Goal: Complete application form

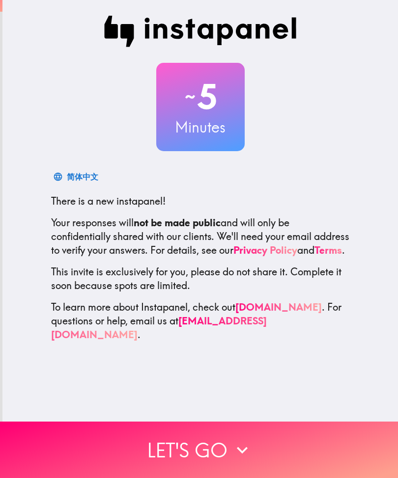
click at [242, 453] on icon "button" at bounding box center [242, 450] width 22 height 22
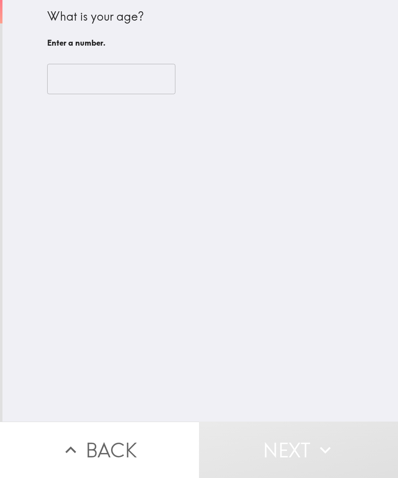
click at [127, 84] on input "number" at bounding box center [111, 79] width 128 height 30
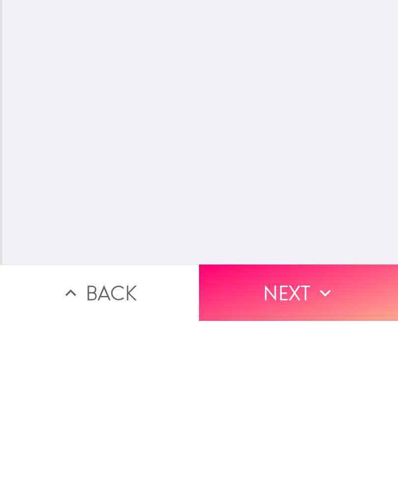
scroll to position [0, 0]
type input "61"
click at [307, 422] on button "Next" at bounding box center [298, 450] width 199 height 56
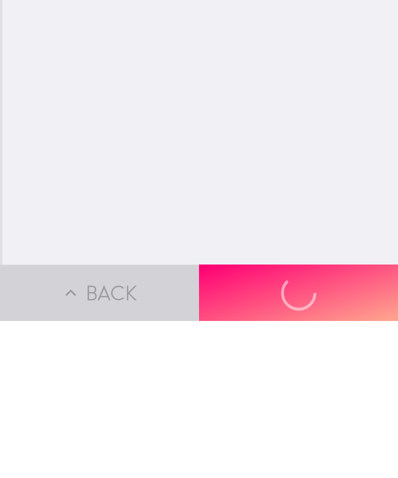
scroll to position [0, 0]
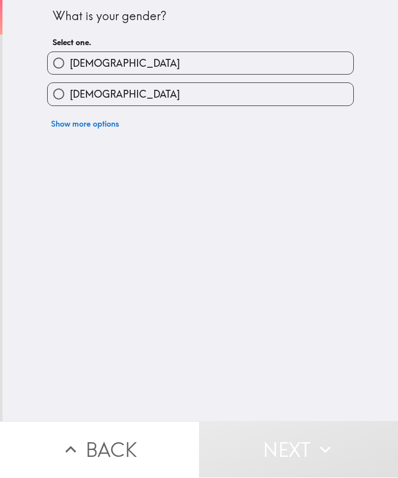
click at [311, 72] on label "[DEMOGRAPHIC_DATA]" at bounding box center [200, 64] width 305 height 22
click at [70, 72] on input "[DEMOGRAPHIC_DATA]" at bounding box center [59, 64] width 22 height 22
radio input "true"
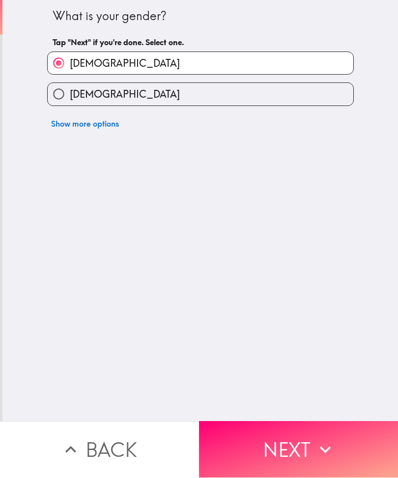
click at [269, 448] on button "Next" at bounding box center [298, 450] width 199 height 56
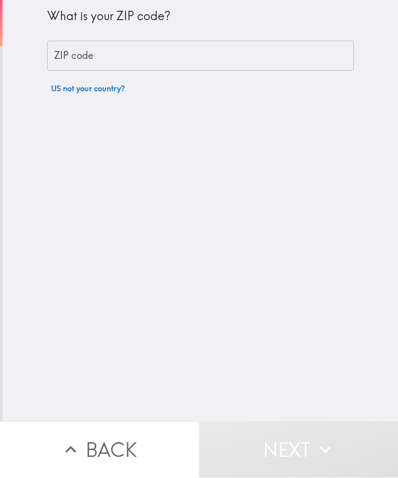
click at [278, 64] on input "ZIP code" at bounding box center [200, 56] width 306 height 30
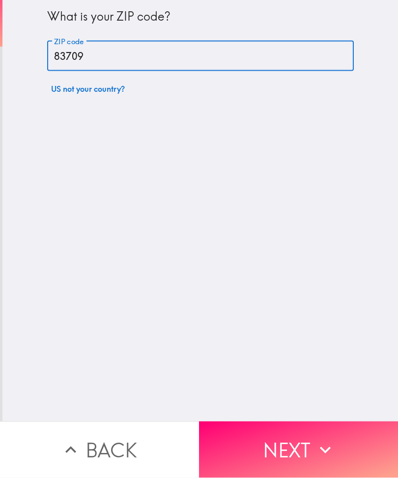
type input "83709"
click at [273, 191] on div "What is your ZIP code? ZIP code 83709 ZIP code US not your country?" at bounding box center [199, 211] width 395 height 422
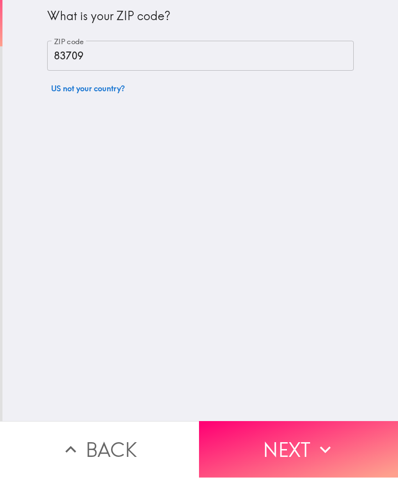
click at [296, 442] on button "Next" at bounding box center [298, 450] width 199 height 56
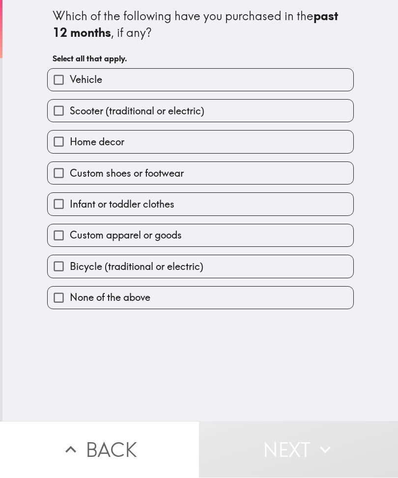
click at [200, 309] on label "None of the above" at bounding box center [200, 298] width 305 height 22
click at [70, 309] on input "None of the above" at bounding box center [59, 298] width 22 height 22
checkbox input "true"
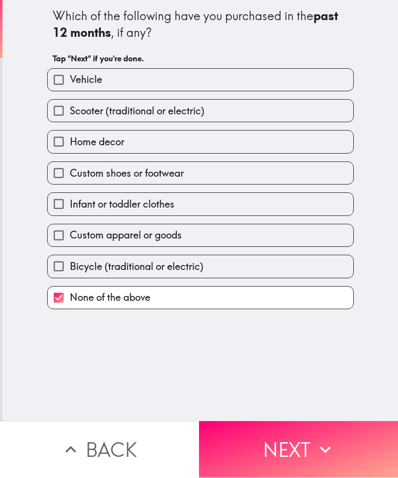
click at [293, 448] on button "Next" at bounding box center [298, 450] width 199 height 56
